Goal: Task Accomplishment & Management: Complete application form

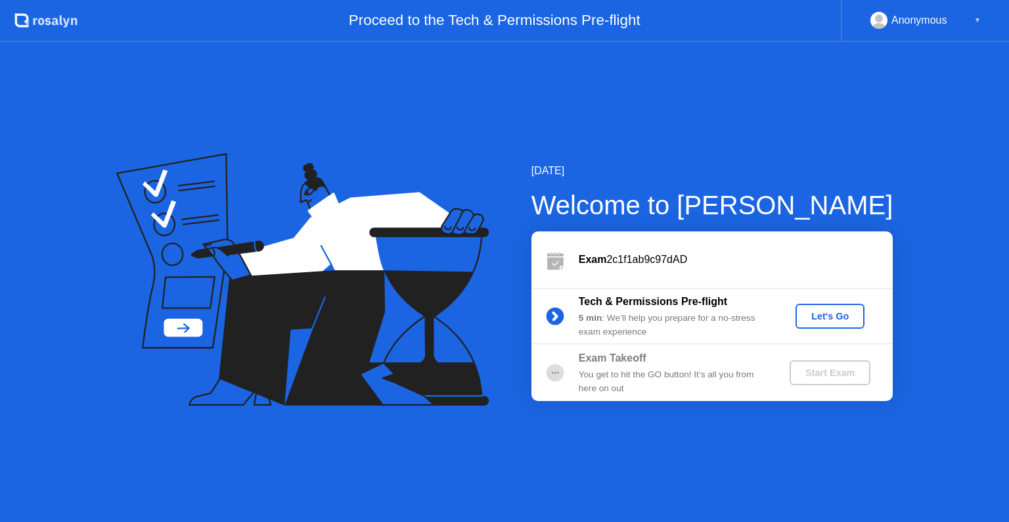
click at [604, 261] on b "Exam" at bounding box center [593, 259] width 28 height 11
click at [582, 260] on b "Exam" at bounding box center [593, 259] width 28 height 11
click at [826, 311] on div "Let's Go" at bounding box center [830, 316] width 58 height 11
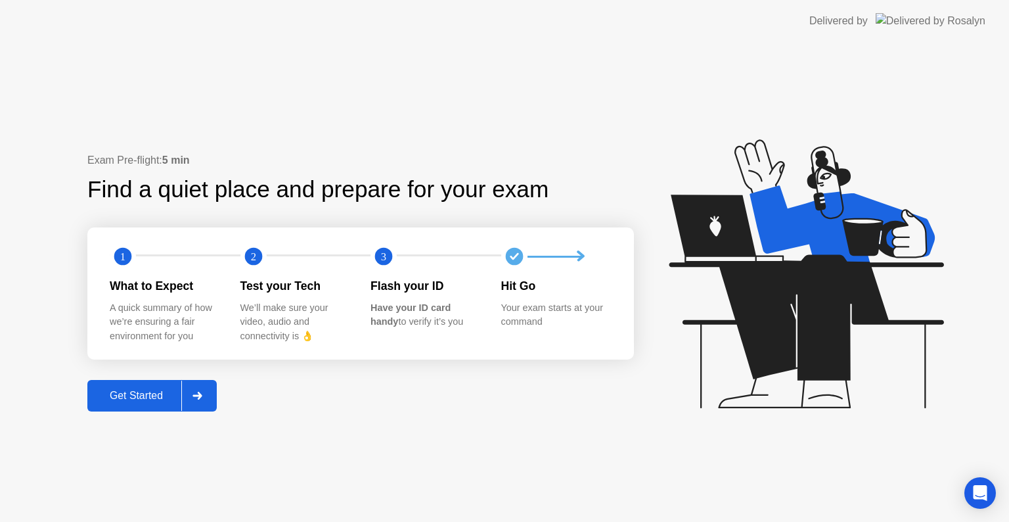
click at [126, 401] on div "Get Started" at bounding box center [136, 396] width 90 height 12
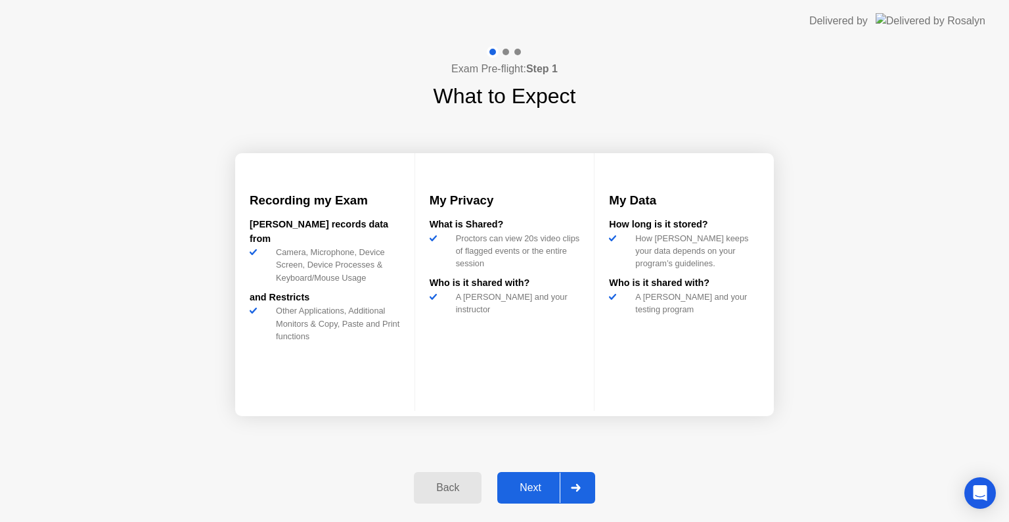
click at [520, 491] on div "Next" at bounding box center [530, 487] width 58 height 12
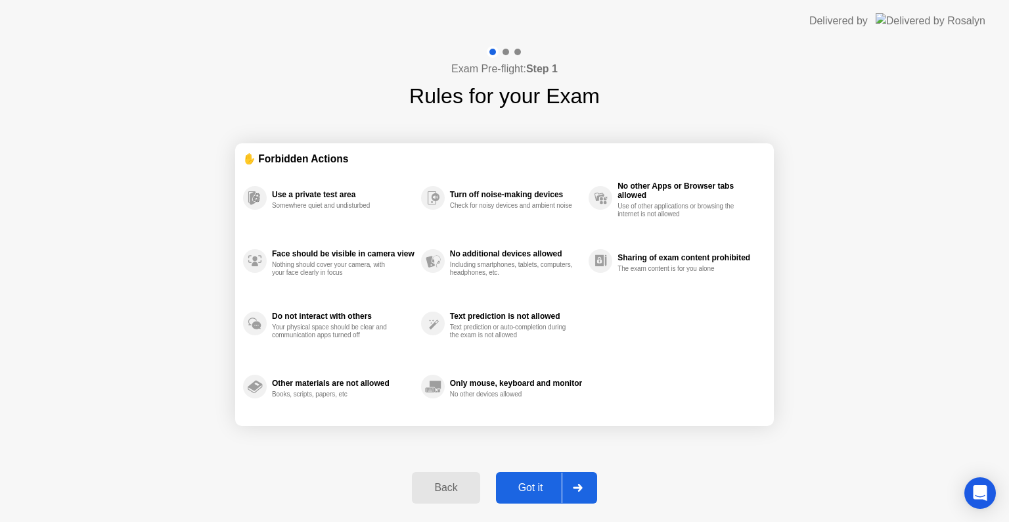
click at [572, 489] on div at bounding box center [578, 487] width 32 height 30
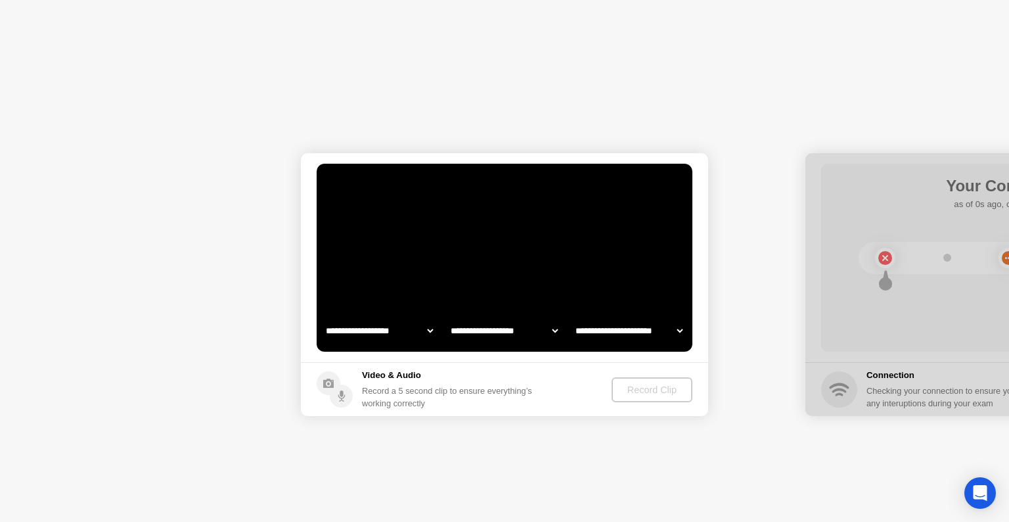
select select "**********"
select select "*******"
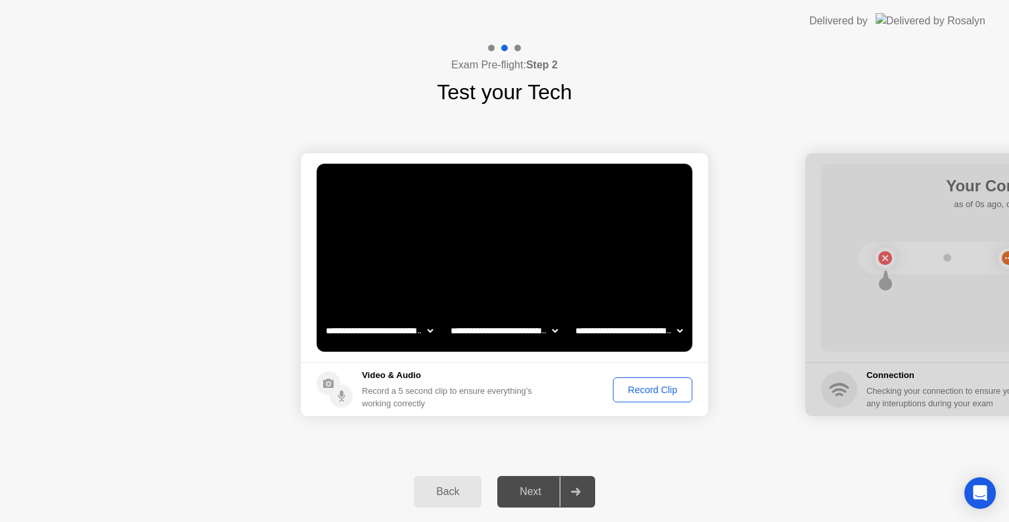
click at [652, 392] on div "Record Clip" at bounding box center [652, 389] width 70 height 11
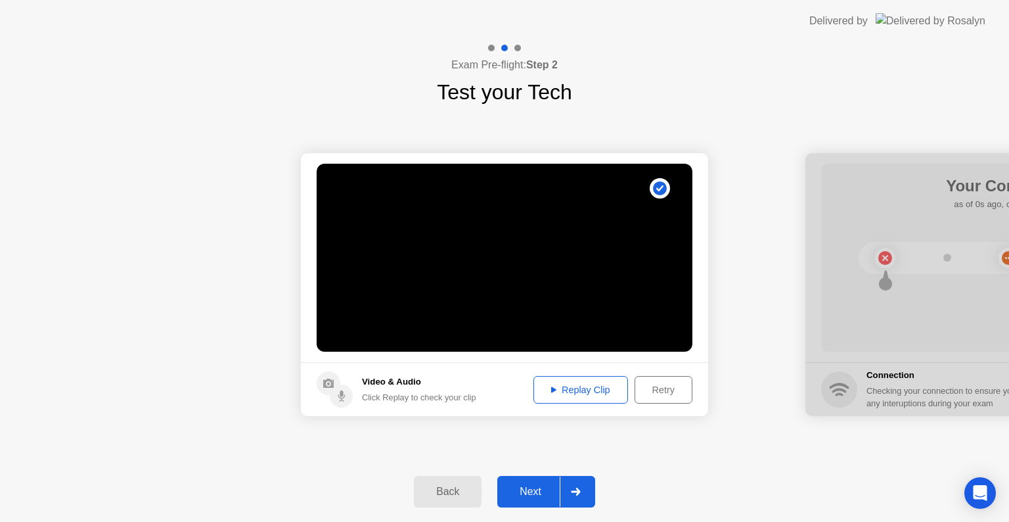
click at [547, 493] on div "Next" at bounding box center [530, 491] width 58 height 12
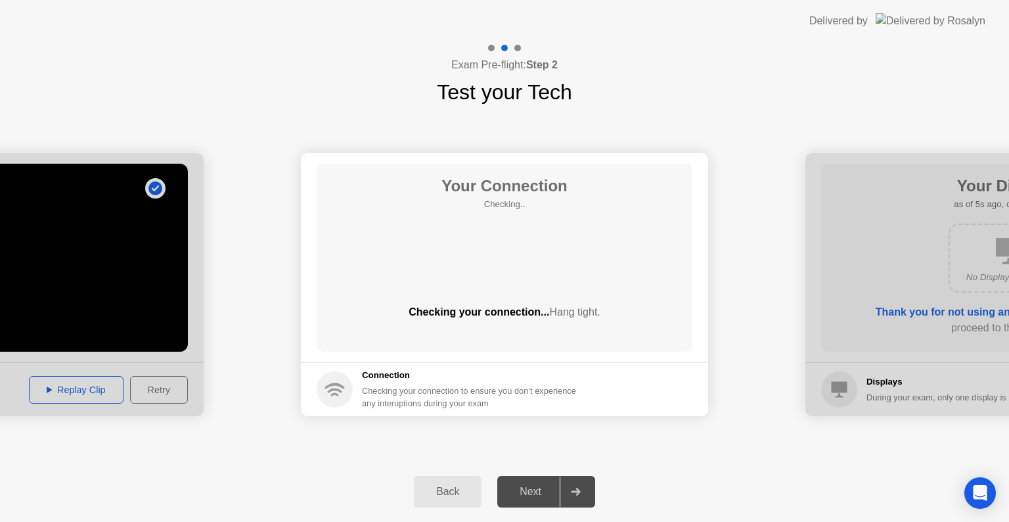
click at [548, 497] on div "Next" at bounding box center [530, 491] width 58 height 12
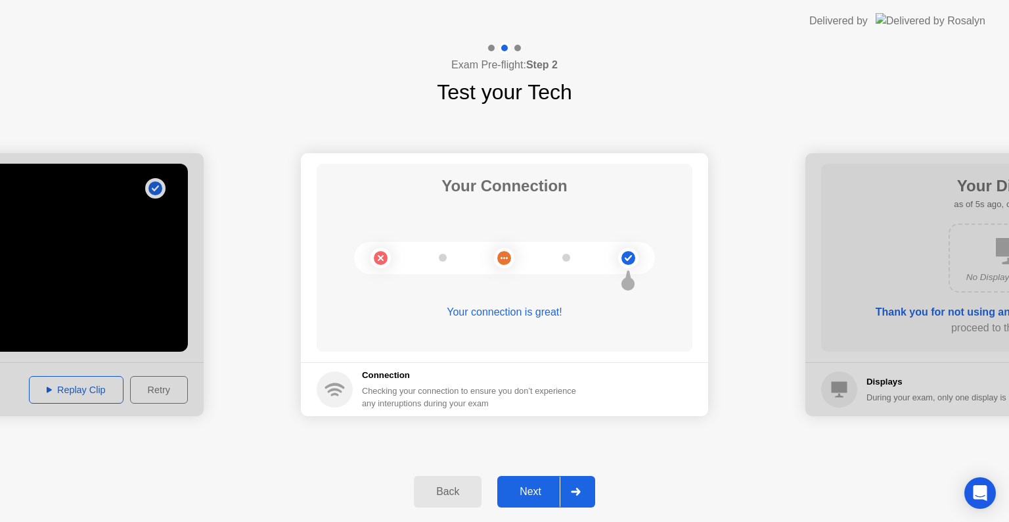
click at [528, 492] on div "Next" at bounding box center [530, 491] width 58 height 12
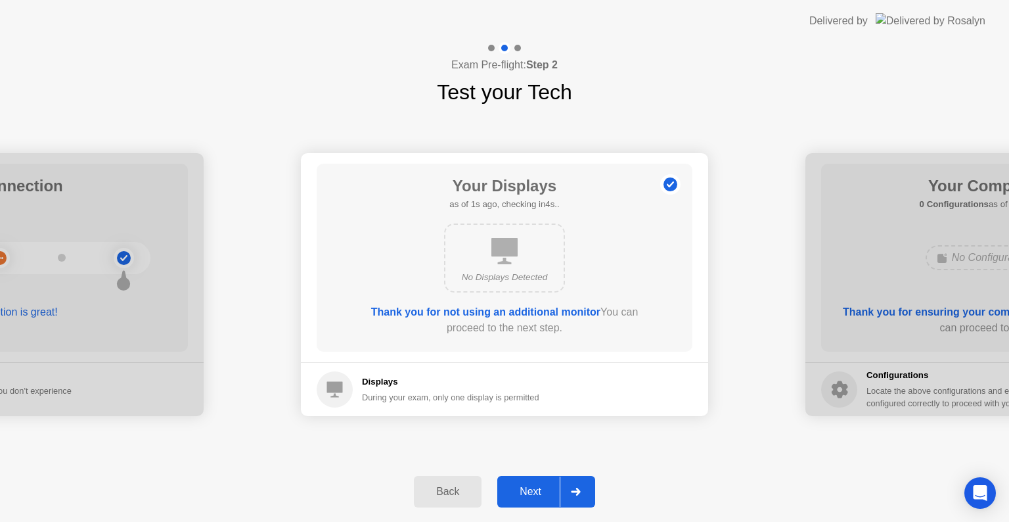
click at [548, 478] on button "Next" at bounding box center [546, 492] width 98 height 32
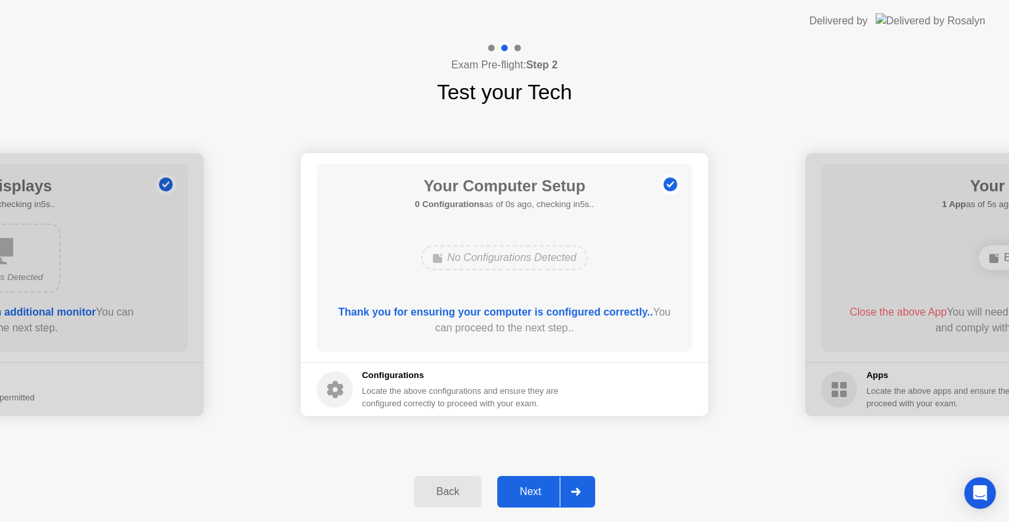
drag, startPoint x: 543, startPoint y: 507, endPoint x: 543, endPoint y: 492, distance: 15.1
click at [543, 499] on div "Back Next" at bounding box center [504, 491] width 1009 height 60
click at [542, 489] on div "Next" at bounding box center [530, 491] width 58 height 12
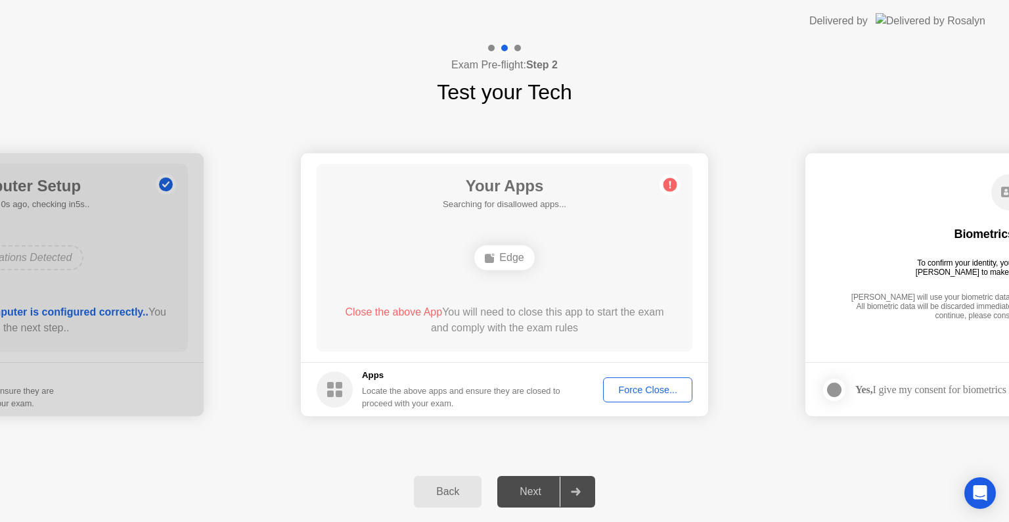
click at [543, 494] on div "Next" at bounding box center [530, 491] width 58 height 12
click at [324, 386] on circle at bounding box center [335, 389] width 36 height 36
click at [621, 389] on div "Force Close..." at bounding box center [648, 389] width 80 height 11
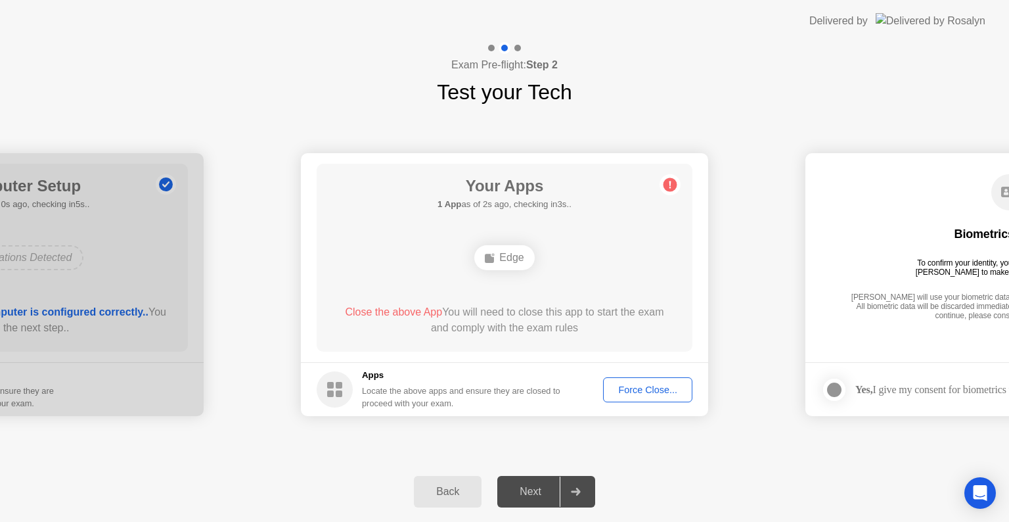
click at [633, 384] on div "Force Close..." at bounding box center [648, 389] width 80 height 11
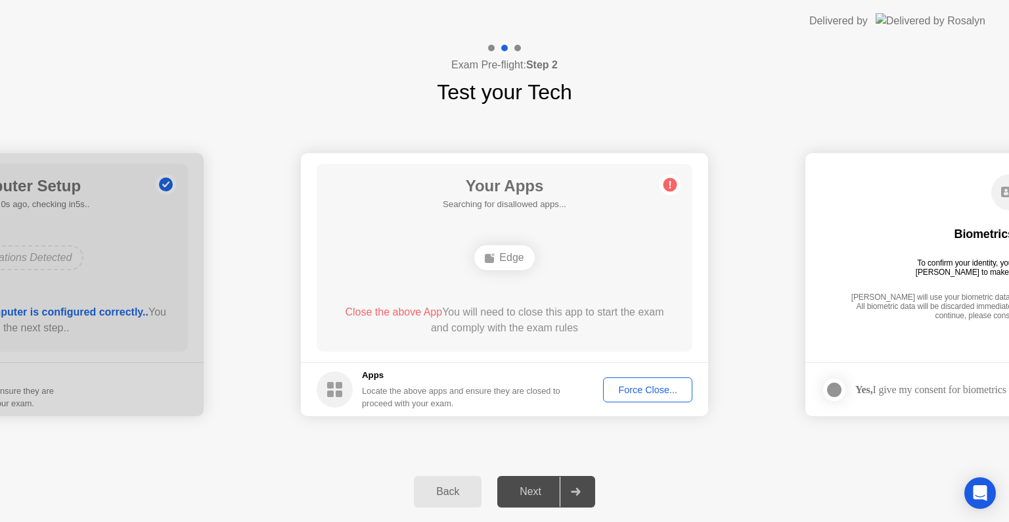
click at [633, 384] on div "Force Close..." at bounding box center [648, 389] width 80 height 11
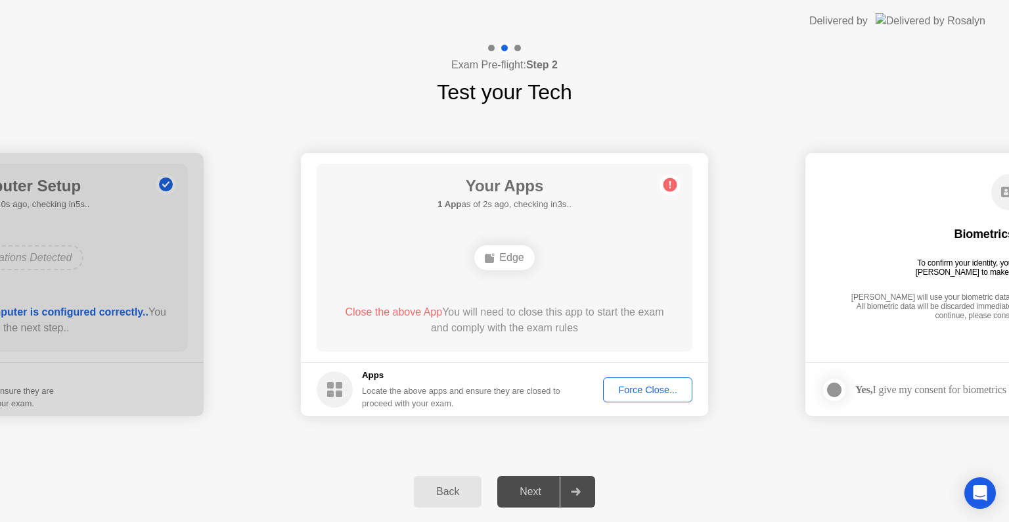
click at [524, 494] on div "Next" at bounding box center [530, 491] width 58 height 12
click at [578, 491] on icon at bounding box center [575, 491] width 9 height 8
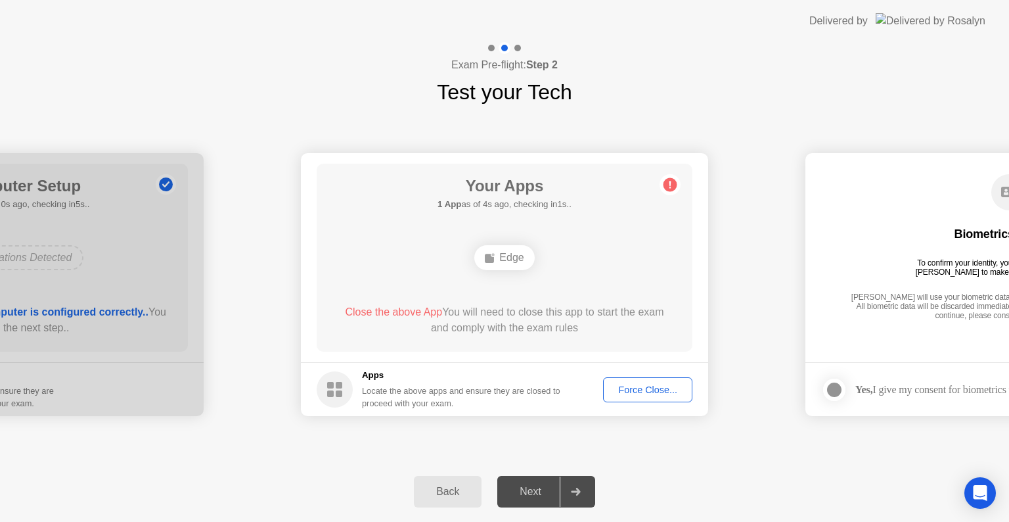
click at [578, 491] on icon at bounding box center [575, 491] width 9 height 8
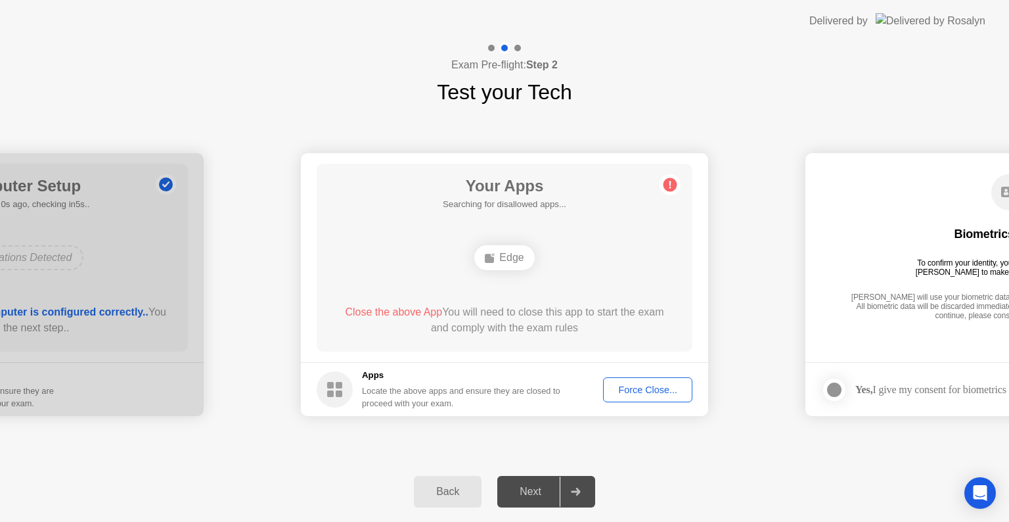
click at [578, 491] on icon at bounding box center [575, 491] width 9 height 8
click at [497, 255] on div "Edge" at bounding box center [504, 257] width 60 height 25
click at [494, 260] on rect at bounding box center [489, 258] width 9 height 9
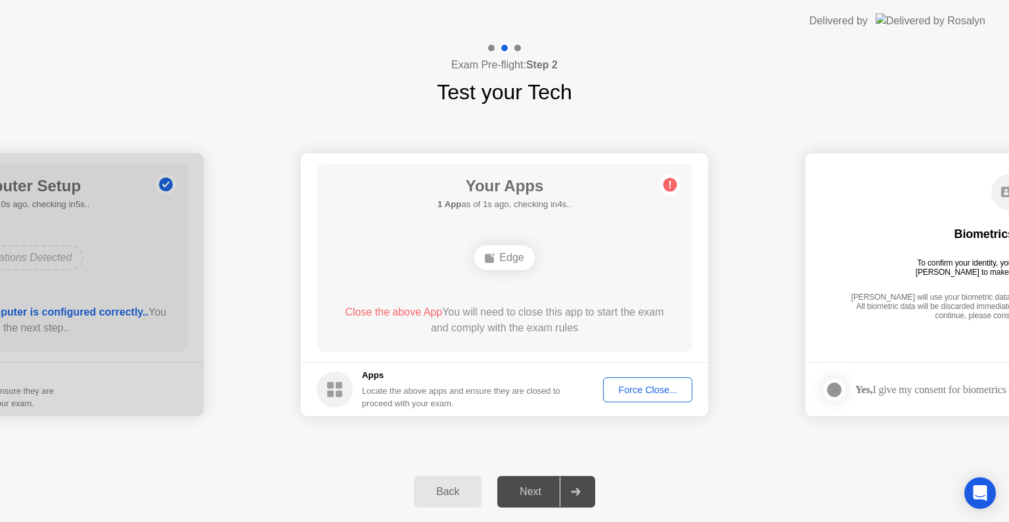
click at [633, 390] on div "Force Close..." at bounding box center [648, 389] width 80 height 11
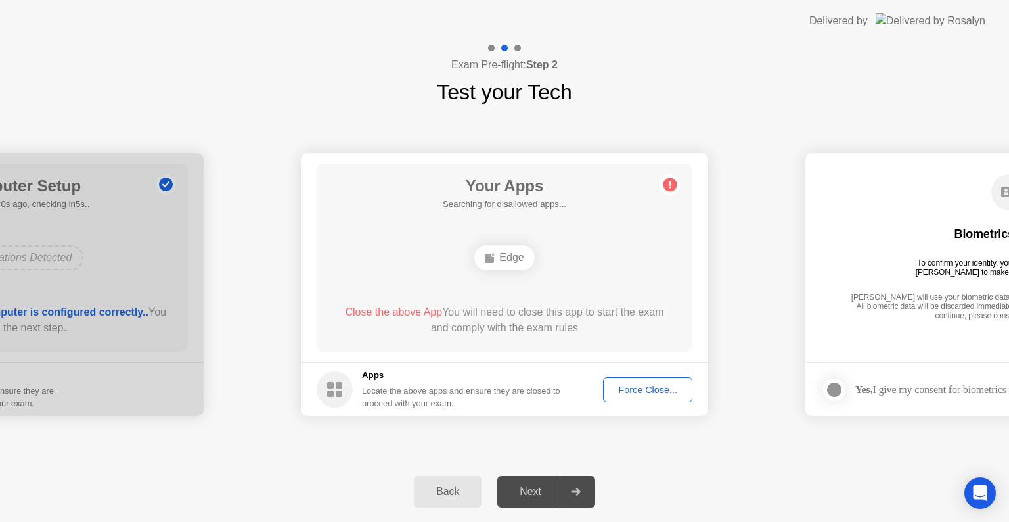
click at [553, 490] on div "Next" at bounding box center [530, 491] width 58 height 12
click at [582, 490] on div at bounding box center [576, 491] width 32 height 30
click at [515, 50] on div at bounding box center [517, 48] width 7 height 7
drag, startPoint x: 715, startPoint y: 262, endPoint x: 22, endPoint y: 295, distance: 694.4
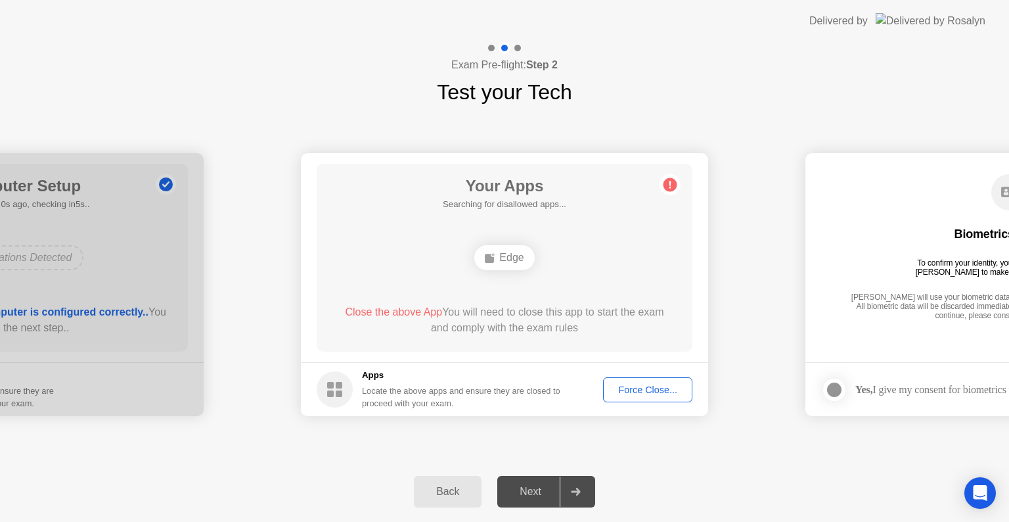
drag, startPoint x: 575, startPoint y: 274, endPoint x: 359, endPoint y: 267, distance: 216.9
click at [359, 267] on div "Edge" at bounding box center [504, 257] width 301 height 35
click at [673, 183] on circle at bounding box center [670, 185] width 14 height 14
click at [668, 184] on circle at bounding box center [670, 185] width 14 height 14
click at [476, 202] on h5 "1 App as of 1s ago, checking in4s.." at bounding box center [504, 204] width 134 height 13
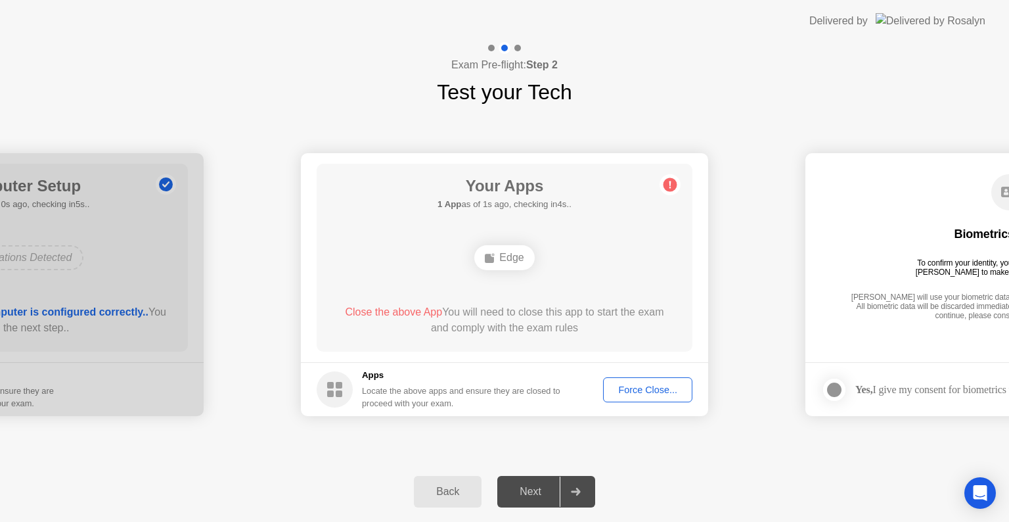
click at [491, 189] on h1 "Your Apps" at bounding box center [504, 186] width 134 height 24
click at [493, 202] on h5 "1 App as of 1s ago, checking in4s.." at bounding box center [504, 204] width 134 height 13
click at [374, 312] on span "Close the above App" at bounding box center [393, 311] width 97 height 11
click at [629, 390] on div "Force Close..." at bounding box center [648, 389] width 80 height 11
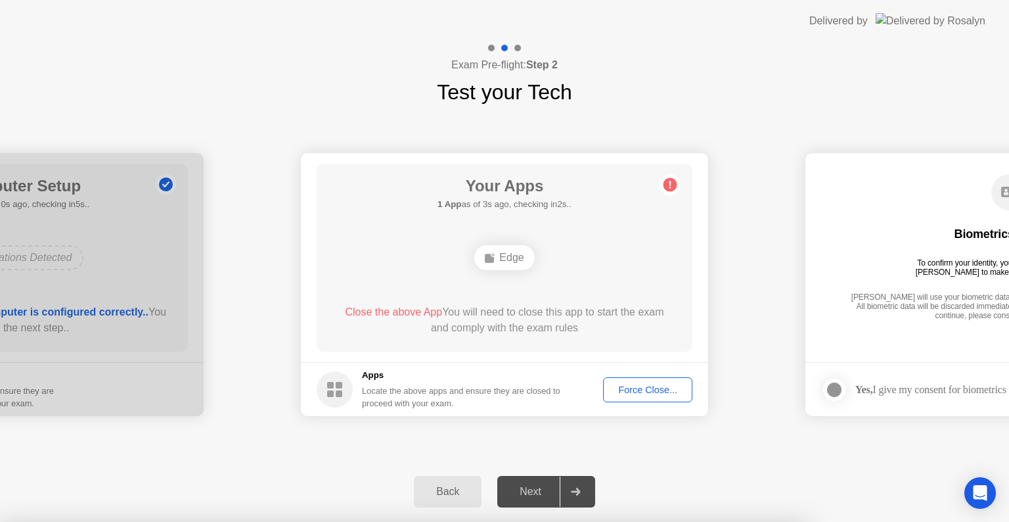
drag, startPoint x: 541, startPoint y: 236, endPoint x: 514, endPoint y: 274, distance: 47.0
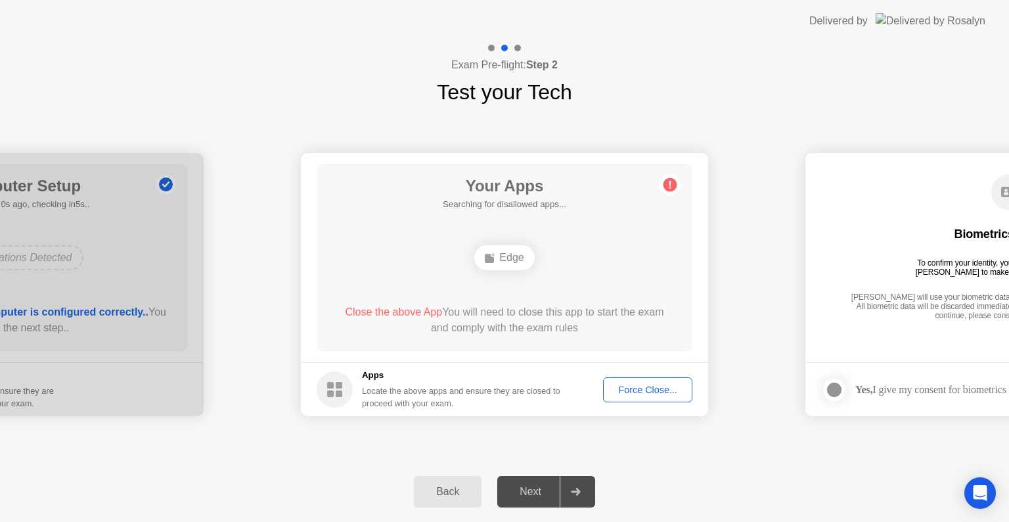
click at [543, 493] on div "Next" at bounding box center [530, 491] width 58 height 12
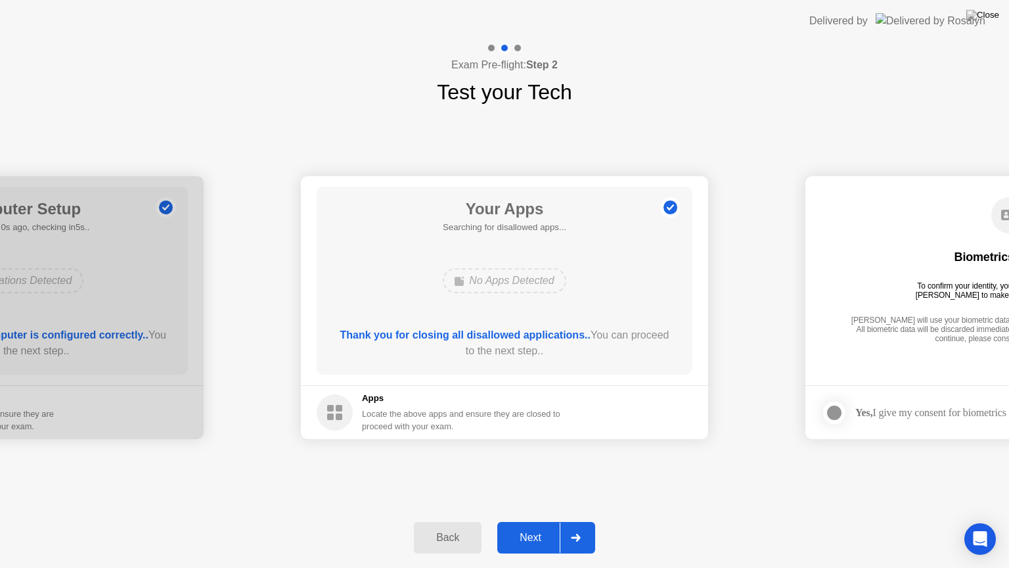
click at [540, 521] on button "Next" at bounding box center [546, 538] width 98 height 32
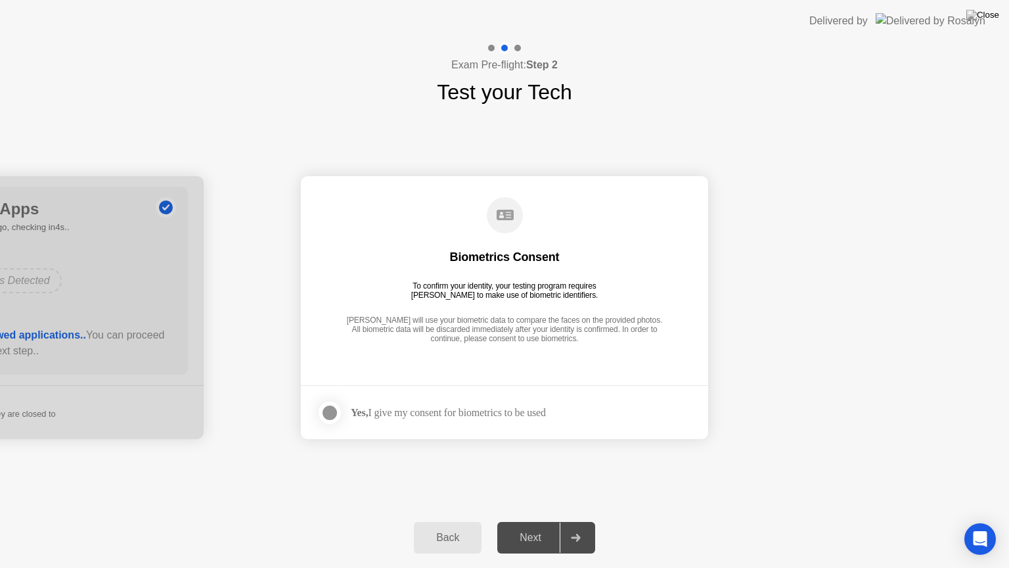
click at [499, 217] on circle at bounding box center [505, 215] width 36 height 36
click at [481, 263] on div "Biometrics Consent" at bounding box center [505, 257] width 110 height 16
click at [330, 414] on div at bounding box center [330, 413] width 16 height 16
click at [543, 521] on div "Next" at bounding box center [530, 537] width 58 height 12
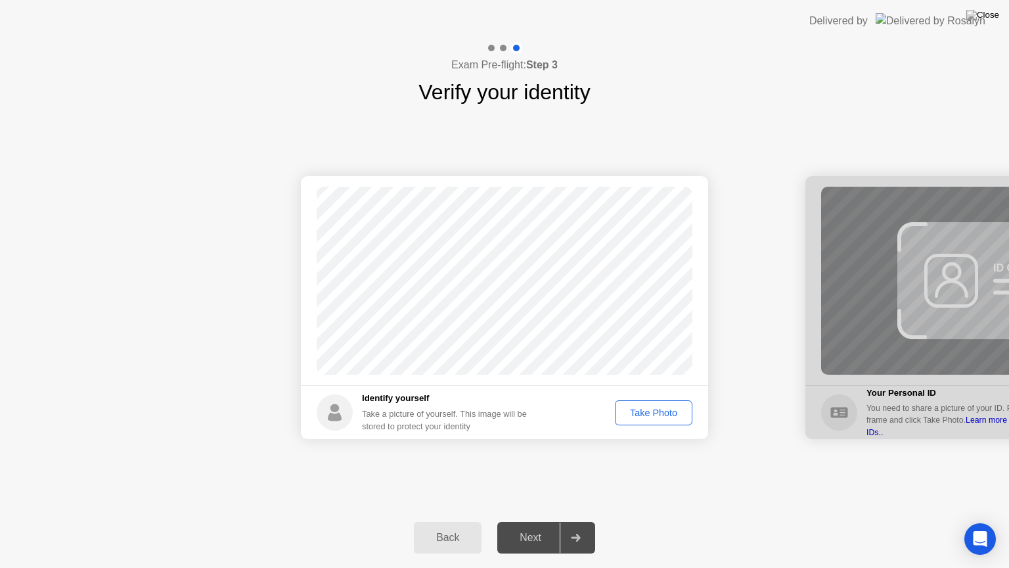
click at [653, 407] on div "Take Photo" at bounding box center [653, 412] width 68 height 11
click at [560, 521] on div at bounding box center [576, 537] width 32 height 30
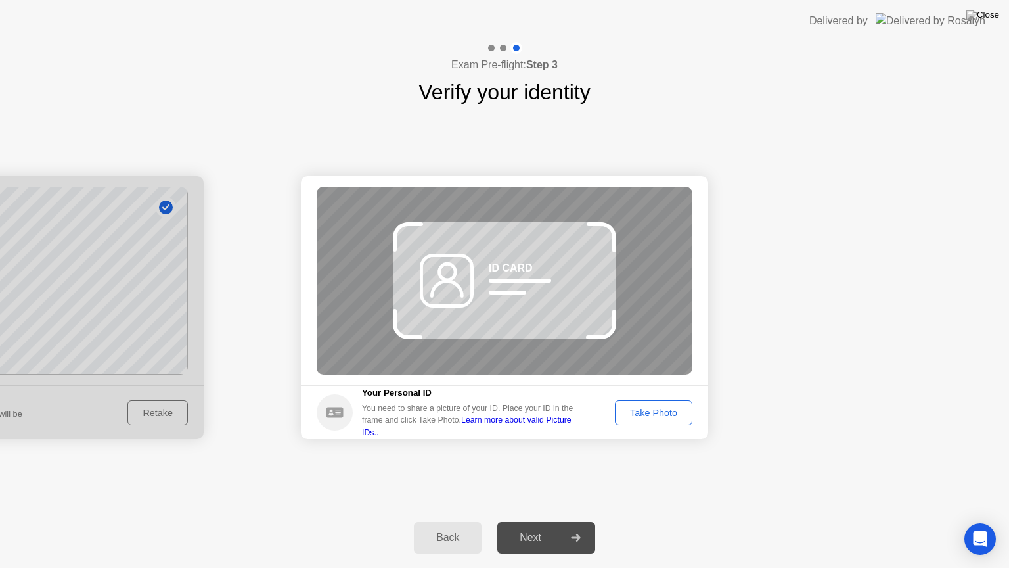
click at [633, 412] on div "Take Photo" at bounding box center [653, 412] width 68 height 11
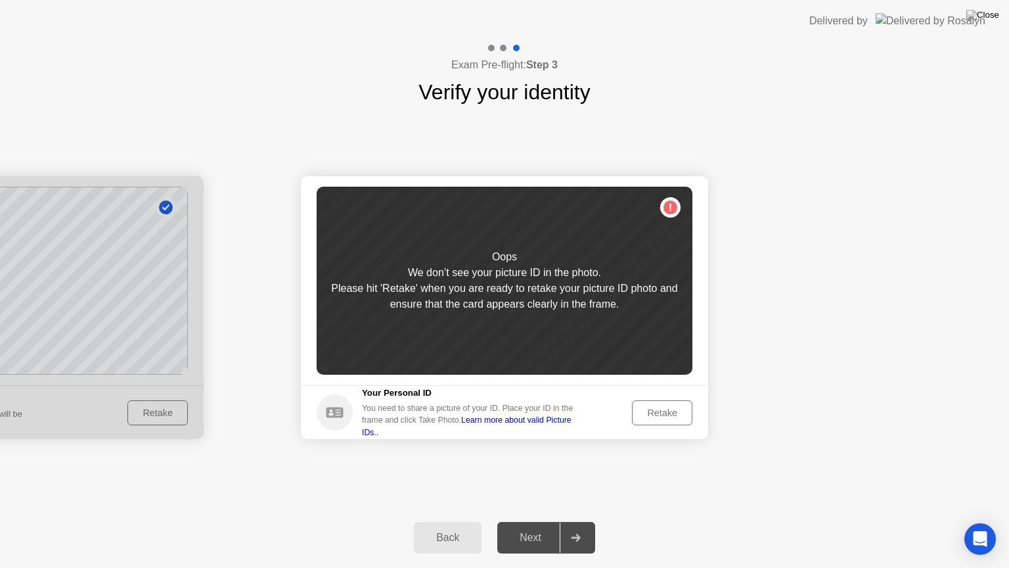
click at [576, 521] on icon at bounding box center [576, 537] width 10 height 8
click at [670, 410] on div "Retake" at bounding box center [661, 412] width 51 height 11
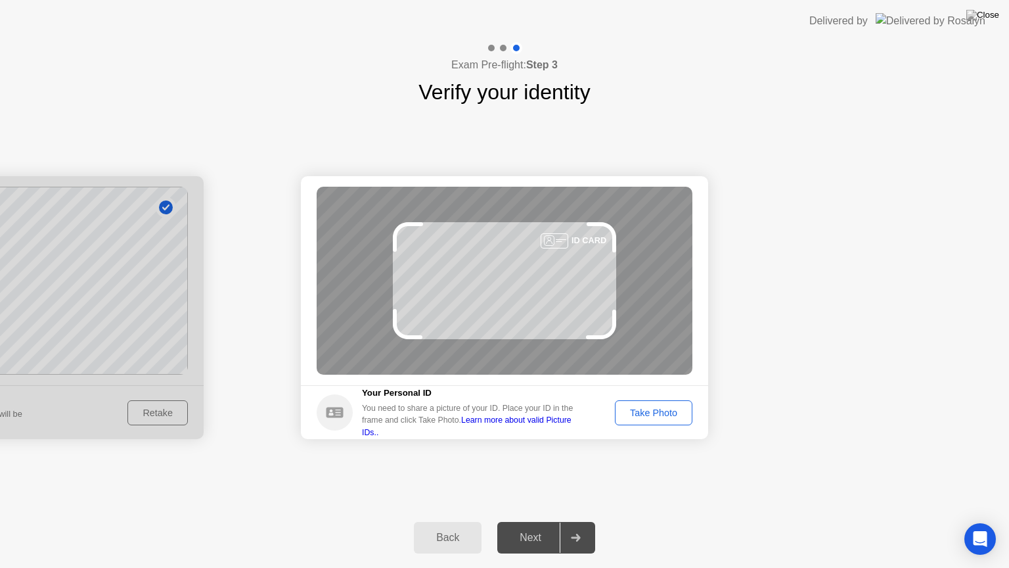
click at [661, 409] on div "Take Photo" at bounding box center [653, 412] width 68 height 11
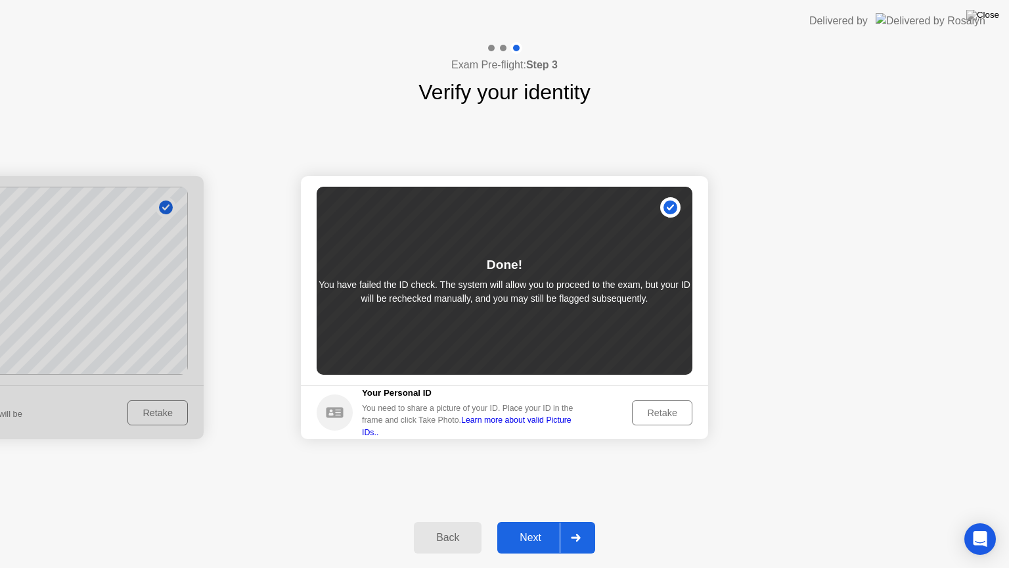
click at [545, 521] on div "Next" at bounding box center [530, 537] width 58 height 12
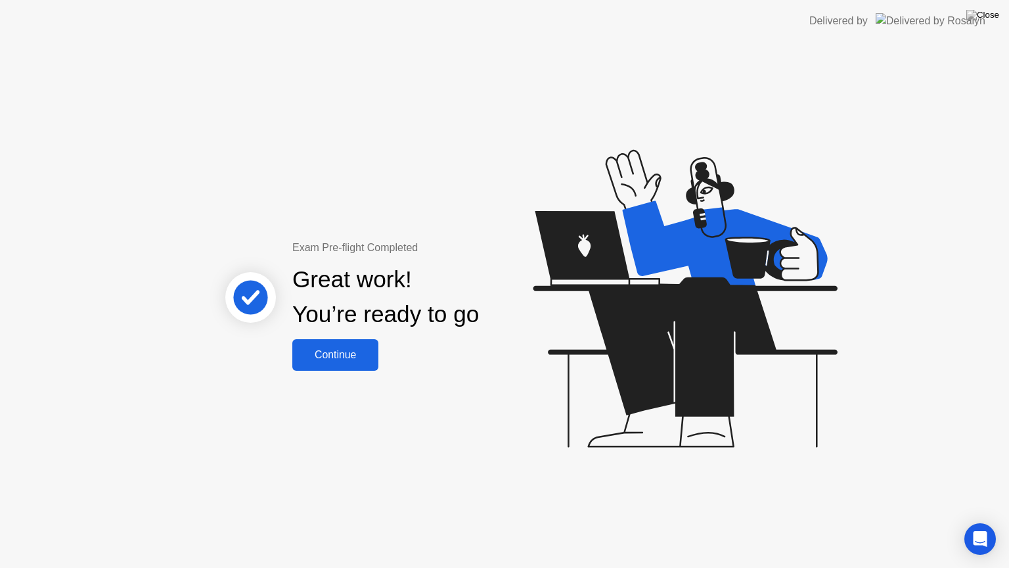
click at [331, 357] on div "Continue" at bounding box center [335, 355] width 78 height 12
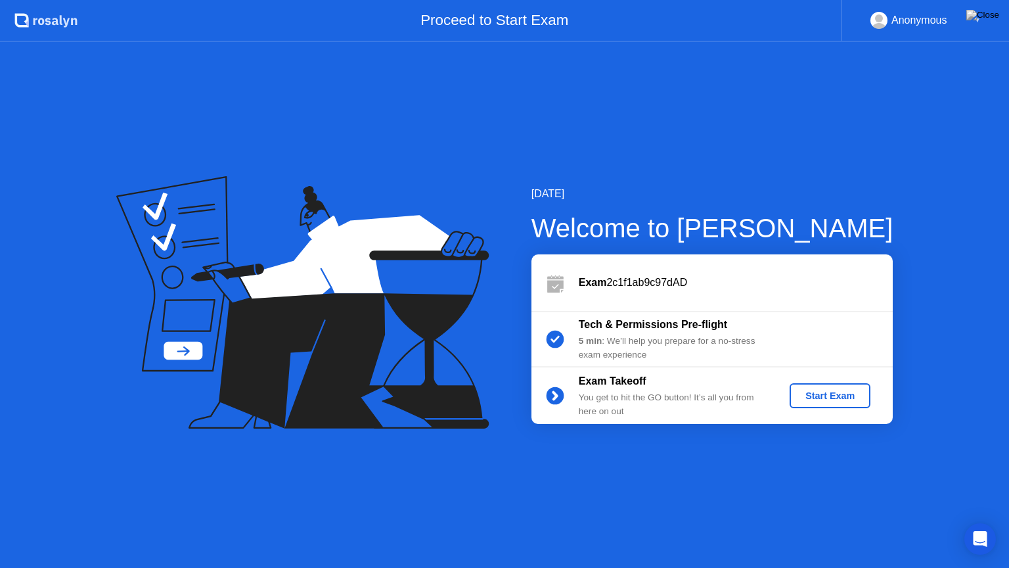
click at [830, 397] on div "Start Exam" at bounding box center [830, 395] width 70 height 11
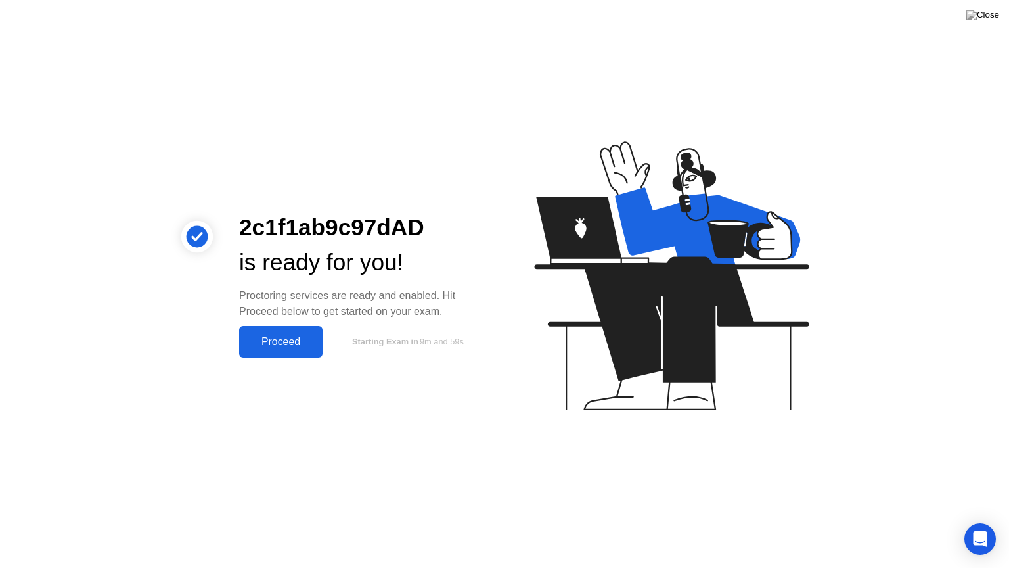
click at [273, 344] on div "Proceed" at bounding box center [281, 342] width 76 height 12
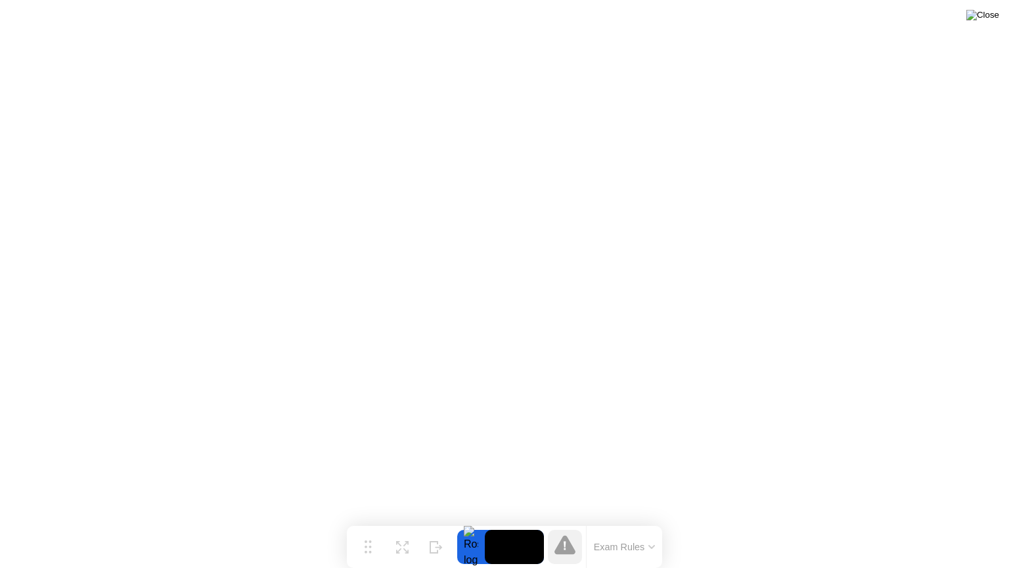
click at [989, 12] on img at bounding box center [982, 15] width 33 height 11
